Goal: Task Accomplishment & Management: Complete application form

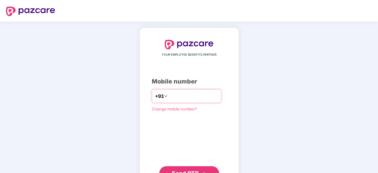
type input "**********"
click at [184, 171] on span "Send OTP" at bounding box center [185, 173] width 27 height 6
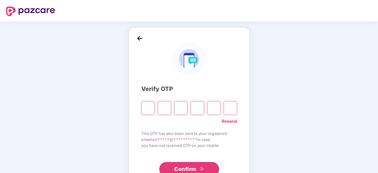
type input "*"
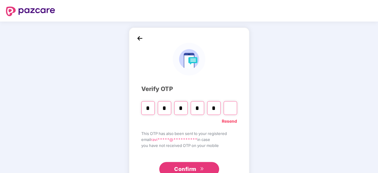
type input "*"
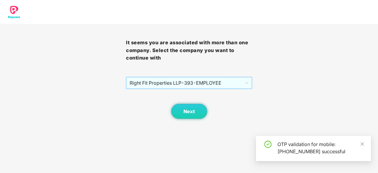
click at [245, 83] on span "Right Fit Properties LLP - 393 - EMPLOYEE" at bounding box center [188, 82] width 119 height 11
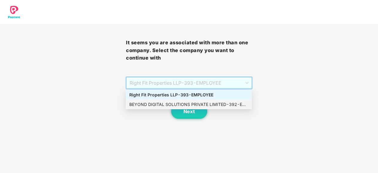
click at [232, 104] on div "BEYOND DIGITAL SOLUTIONS PRIVATE LIMITED - 392 - EMPLOYEE" at bounding box center [188, 104] width 119 height 7
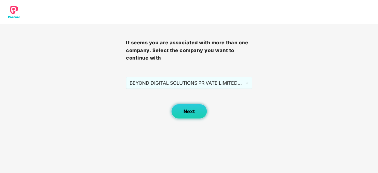
click at [195, 109] on button "Next" at bounding box center [189, 111] width 36 height 15
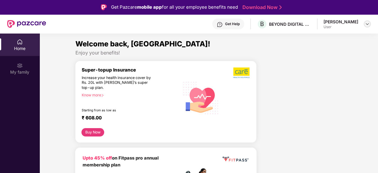
click at [363, 25] on div at bounding box center [366, 23] width 7 height 7
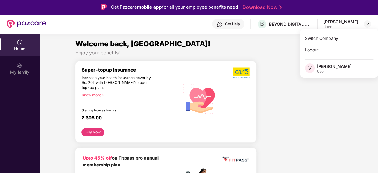
click at [341, 71] on div "User" at bounding box center [334, 71] width 35 height 5
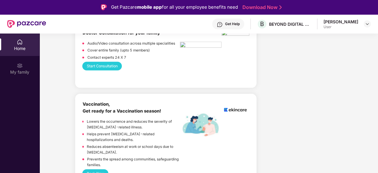
scroll to position [299, 0]
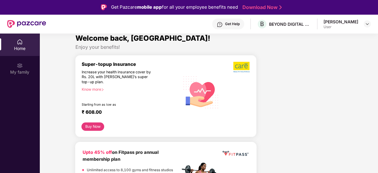
scroll to position [0, 0]
